Goal: Information Seeking & Learning: Learn about a topic

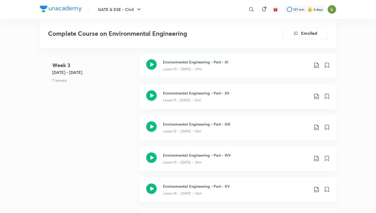
scroll to position [645, 0]
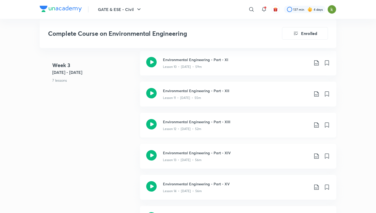
click at [152, 125] on icon at bounding box center [151, 124] width 10 height 10
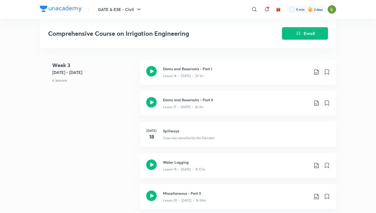
scroll to position [798, 0]
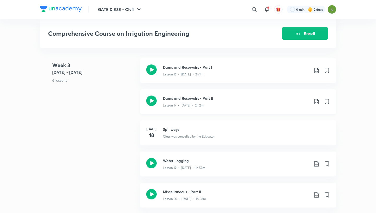
click at [152, 100] on icon at bounding box center [151, 101] width 10 height 10
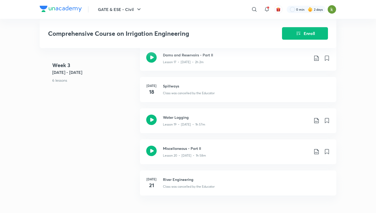
scroll to position [840, 0]
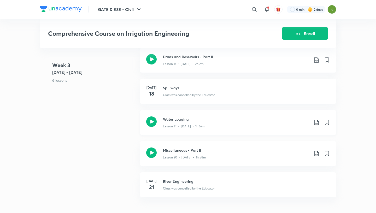
click at [153, 120] on icon at bounding box center [151, 121] width 10 height 10
